Goal: Find specific page/section: Find specific page/section

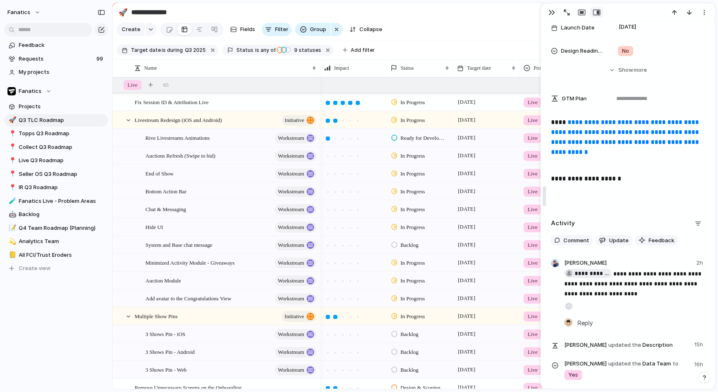
scroll to position [293, 0]
click at [608, 132] on link "**********" at bounding box center [626, 138] width 150 height 36
